Goal: Check status: Check status

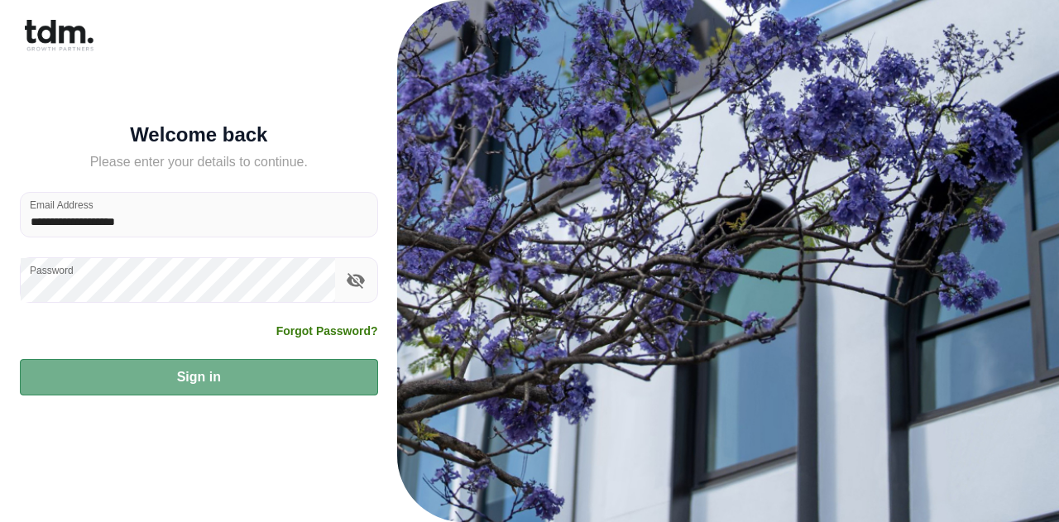
click at [172, 386] on button "Sign in" at bounding box center [199, 377] width 358 height 36
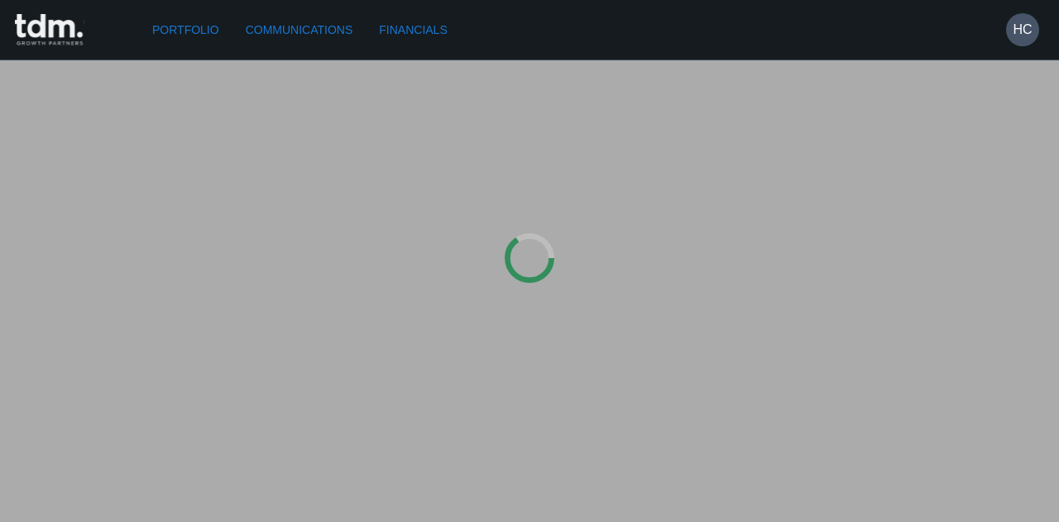
type input "**********"
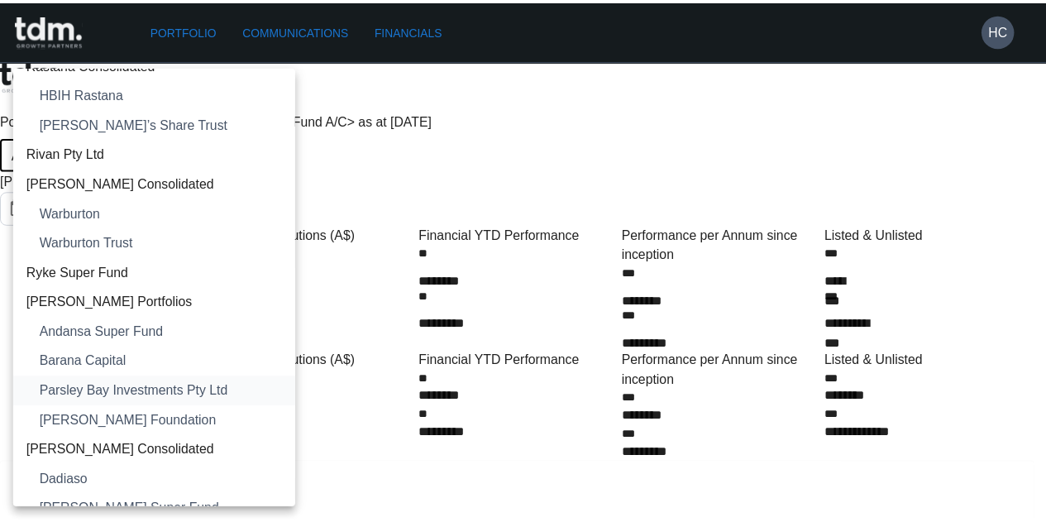
scroll to position [2233, 0]
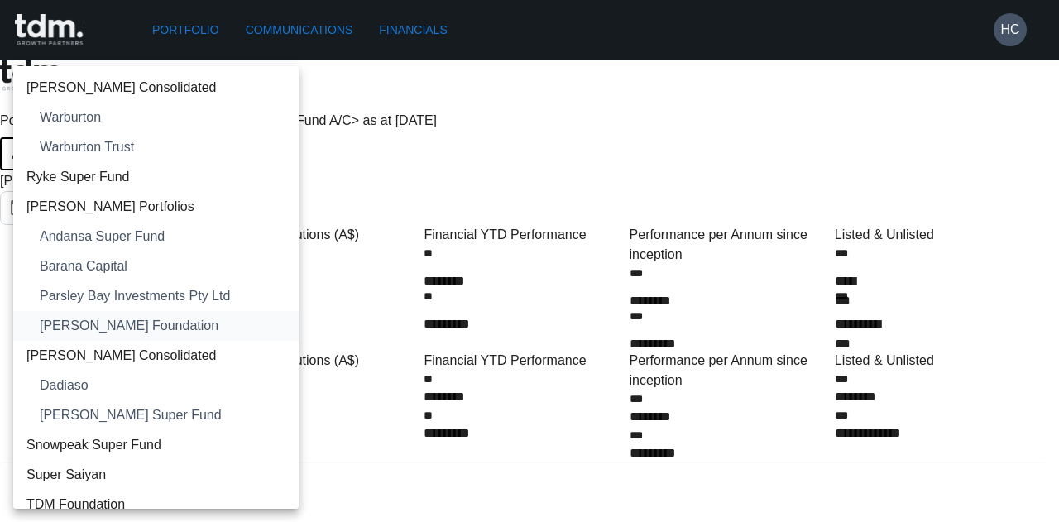
click at [111, 333] on span "[PERSON_NAME] Foundation" at bounding box center [163, 326] width 246 height 20
type input "**********"
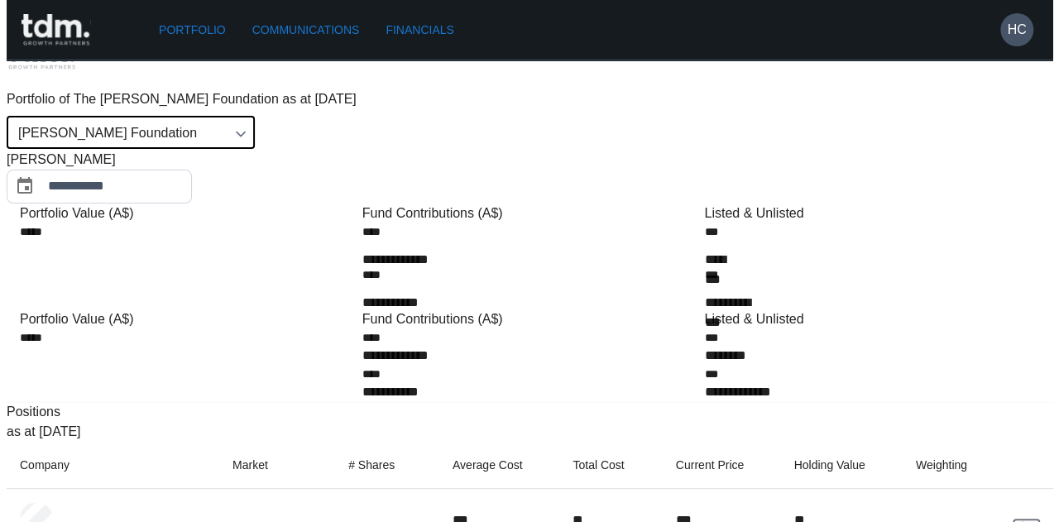
scroll to position [0, 0]
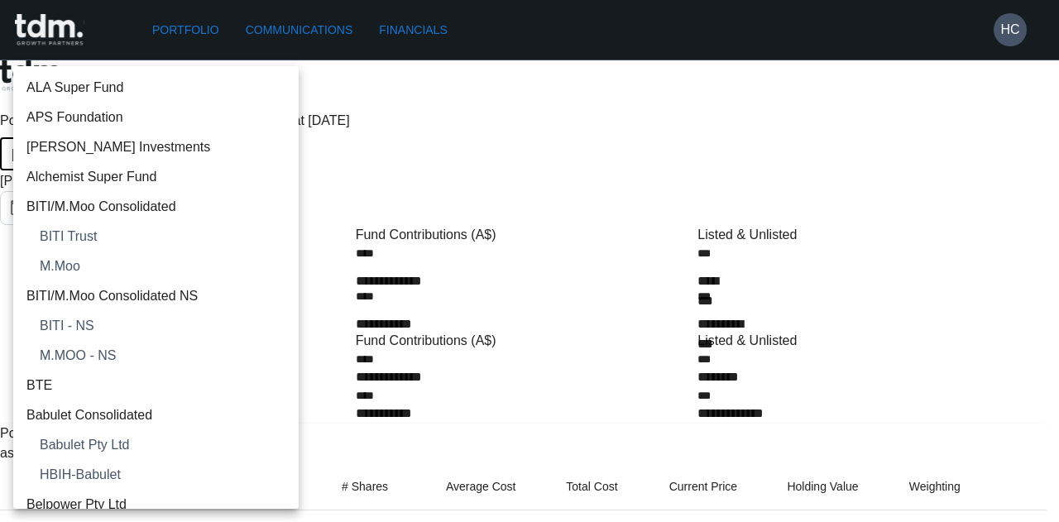
scroll to position [2271, 0]
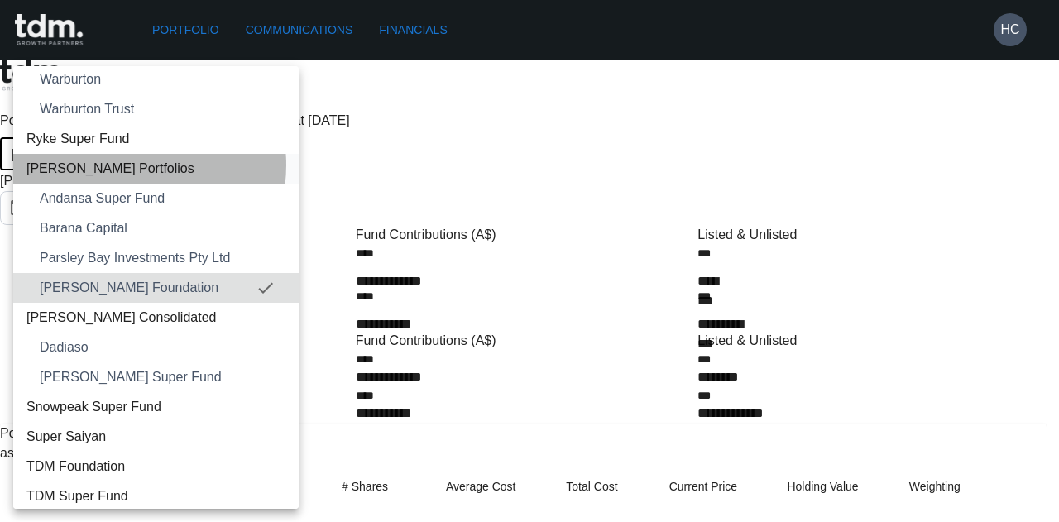
click at [127, 164] on span "[PERSON_NAME] Portfolios" at bounding box center [155, 169] width 259 height 20
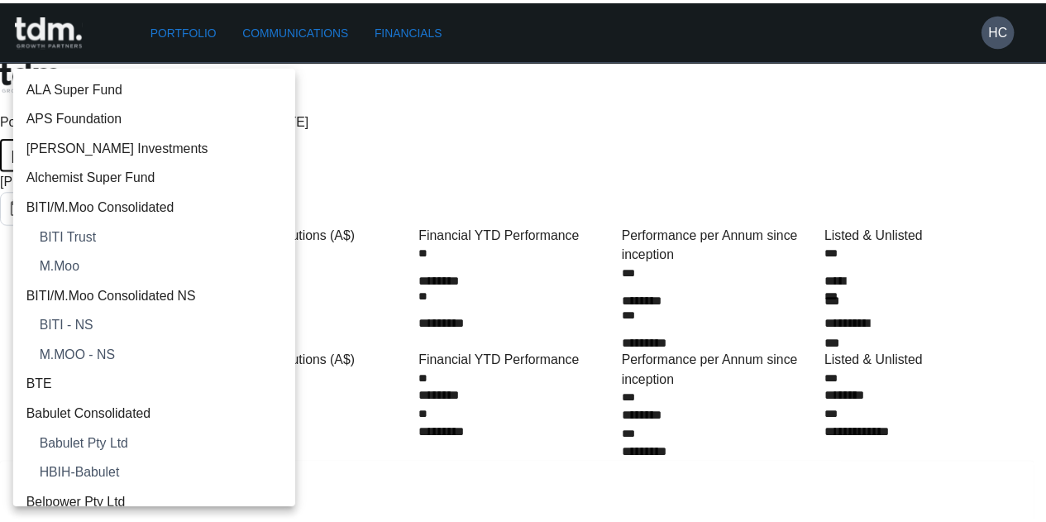
scroll to position [2152, 0]
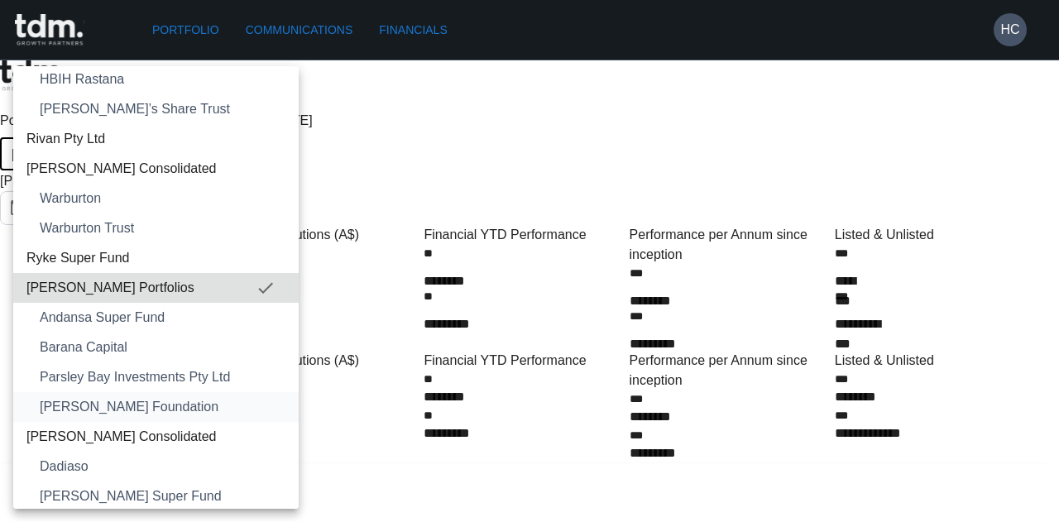
click at [120, 407] on span "[PERSON_NAME] Foundation" at bounding box center [163, 407] width 246 height 20
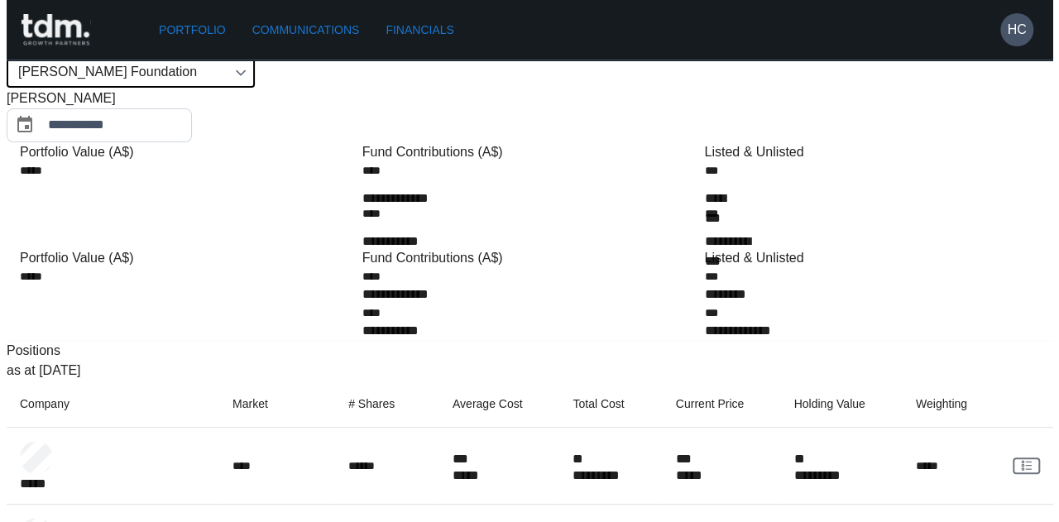
scroll to position [0, 0]
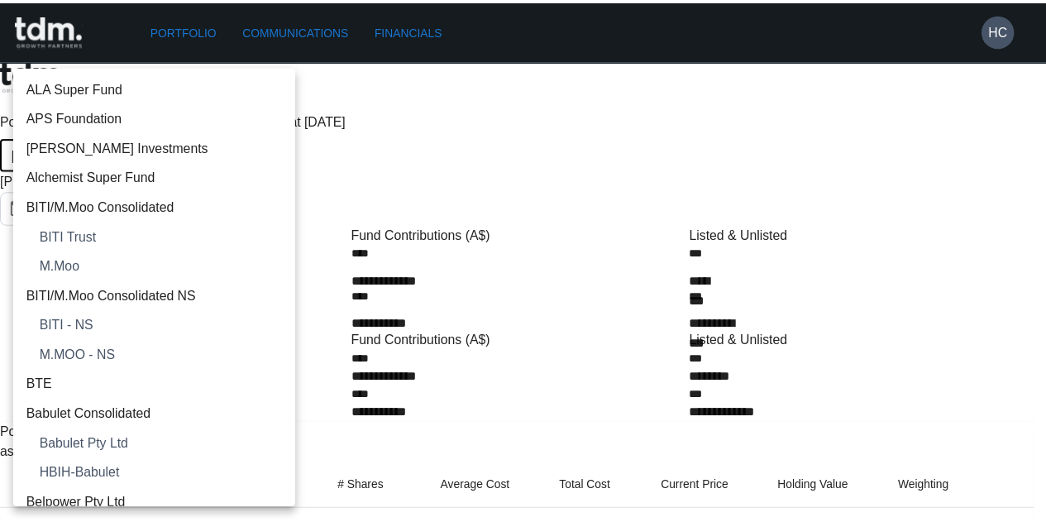
scroll to position [2271, 0]
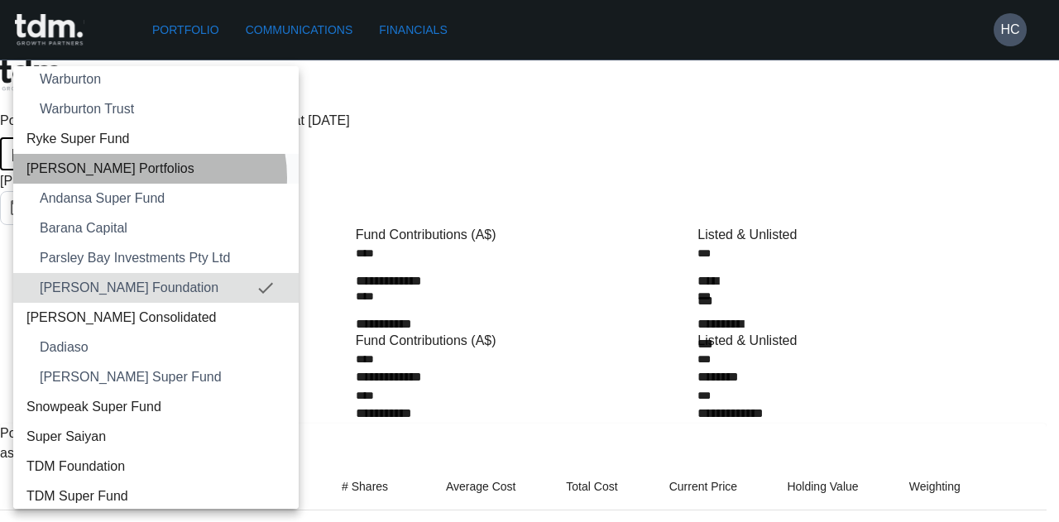
click at [146, 176] on span "[PERSON_NAME] Portfolios" at bounding box center [155, 169] width 259 height 20
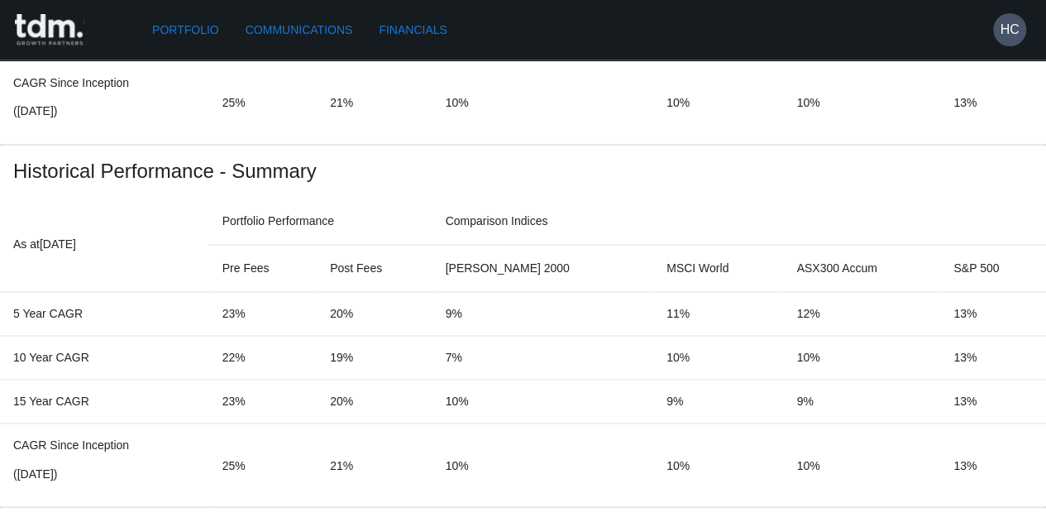
scroll to position [1241, 0]
